Goal: Find specific page/section: Find specific page/section

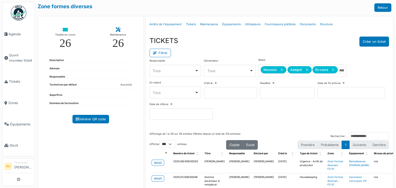
select select "***"
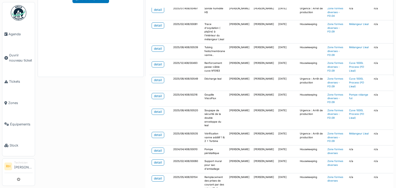
click at [96, 114] on div "Zone formes diverses Retour Tickets en cours 26 Maintenance 26 Description Adre…" at bounding box center [215, 94] width 360 height 188
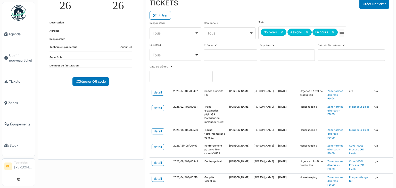
scroll to position [0, 0]
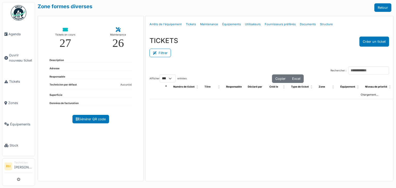
select select "***"
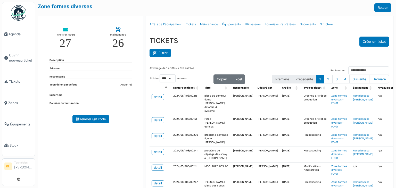
click at [166, 51] on button "Filtrer" at bounding box center [159, 53] width 21 height 8
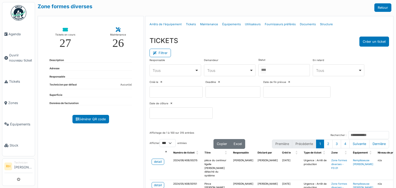
click at [288, 66] on div at bounding box center [283, 70] width 51 height 12
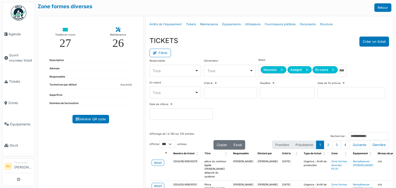
click at [272, 48] on div "Filtrer" at bounding box center [268, 53] width 239 height 12
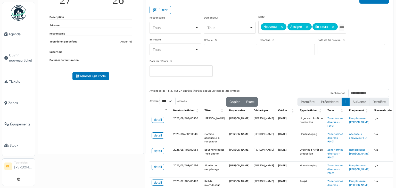
scroll to position [51, 0]
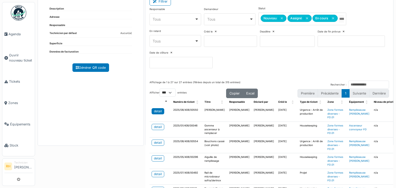
click at [157, 110] on div "detail" at bounding box center [158, 111] width 8 height 5
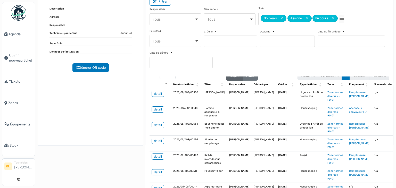
scroll to position [26, 0]
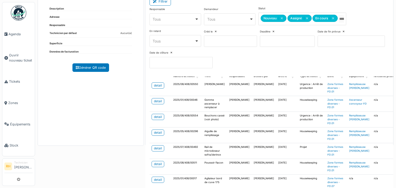
click at [158, 112] on td "detail" at bounding box center [160, 120] width 22 height 16
click at [155, 115] on div "detail" at bounding box center [158, 117] width 8 height 5
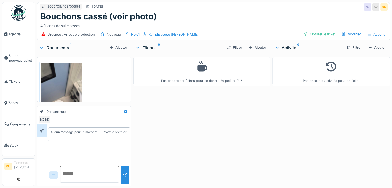
click at [65, 73] on img at bounding box center [61, 99] width 41 height 73
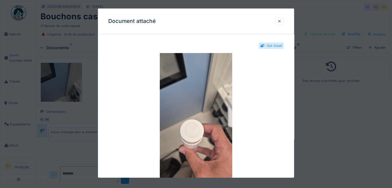
click at [84, 45] on div at bounding box center [196, 94] width 392 height 188
